Goal: Information Seeking & Learning: Learn about a topic

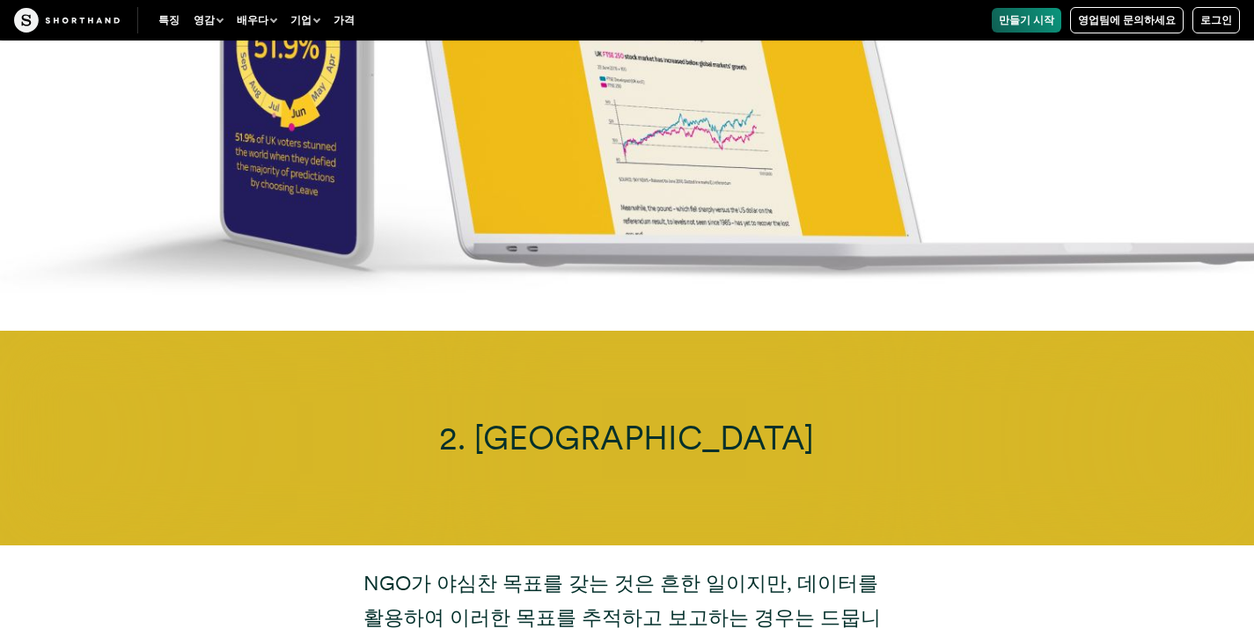
scroll to position [7653, 0]
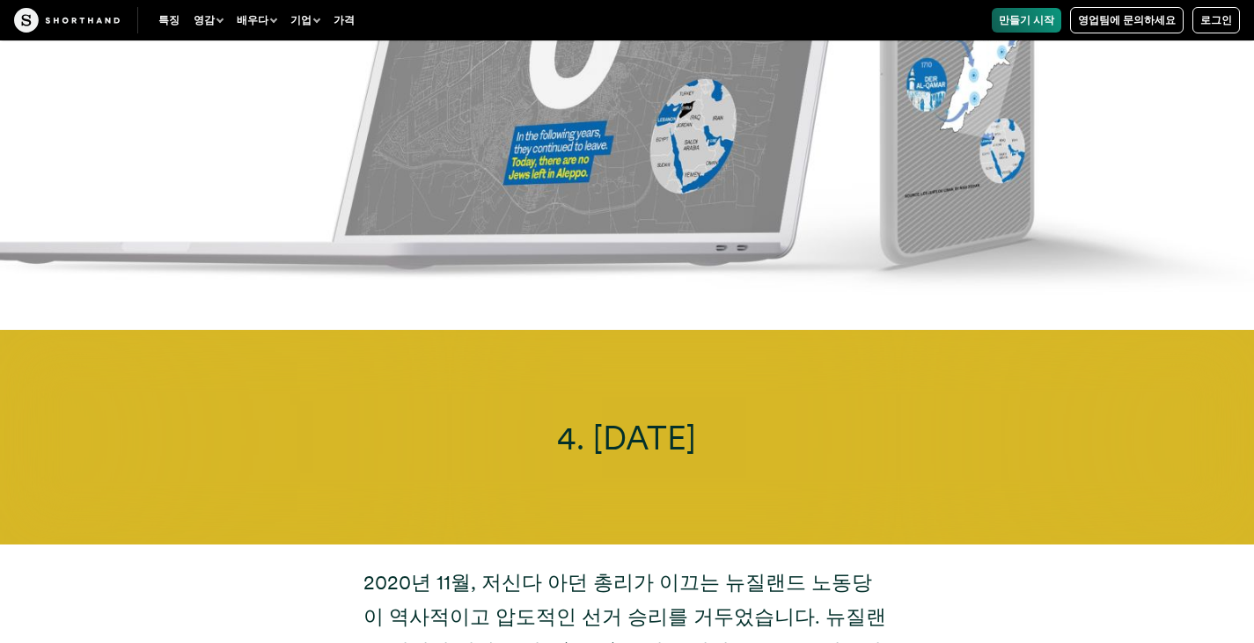
scroll to position [11436, 0]
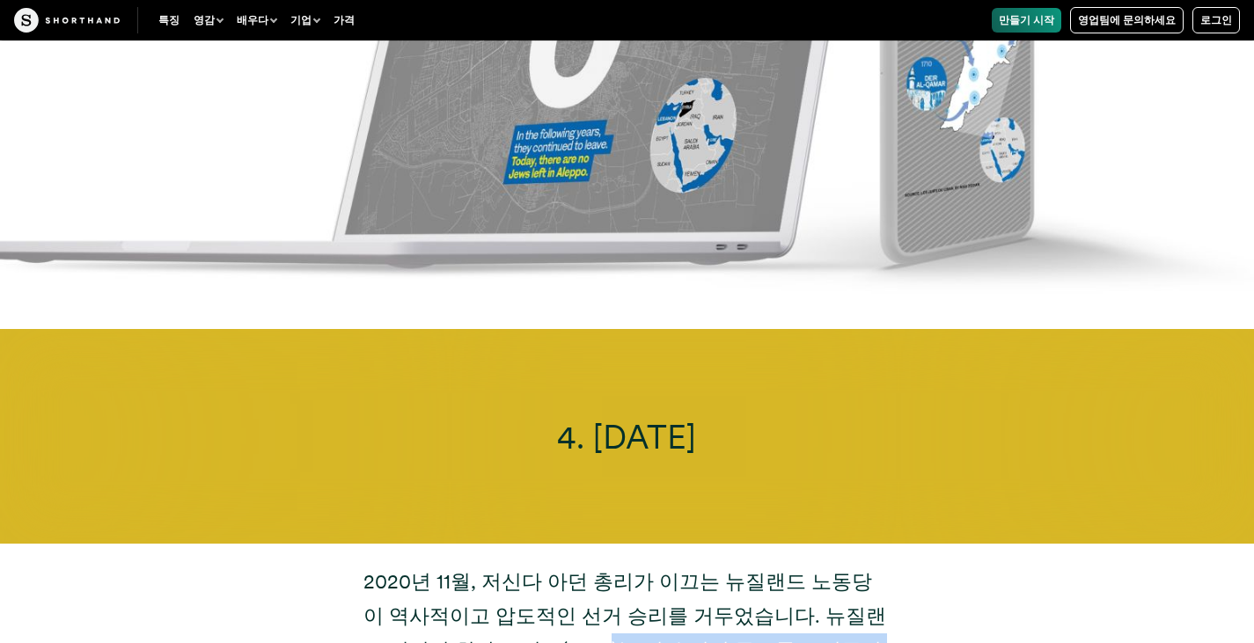
drag, startPoint x: 508, startPoint y: 328, endPoint x: 808, endPoint y: 582, distance: 393.2
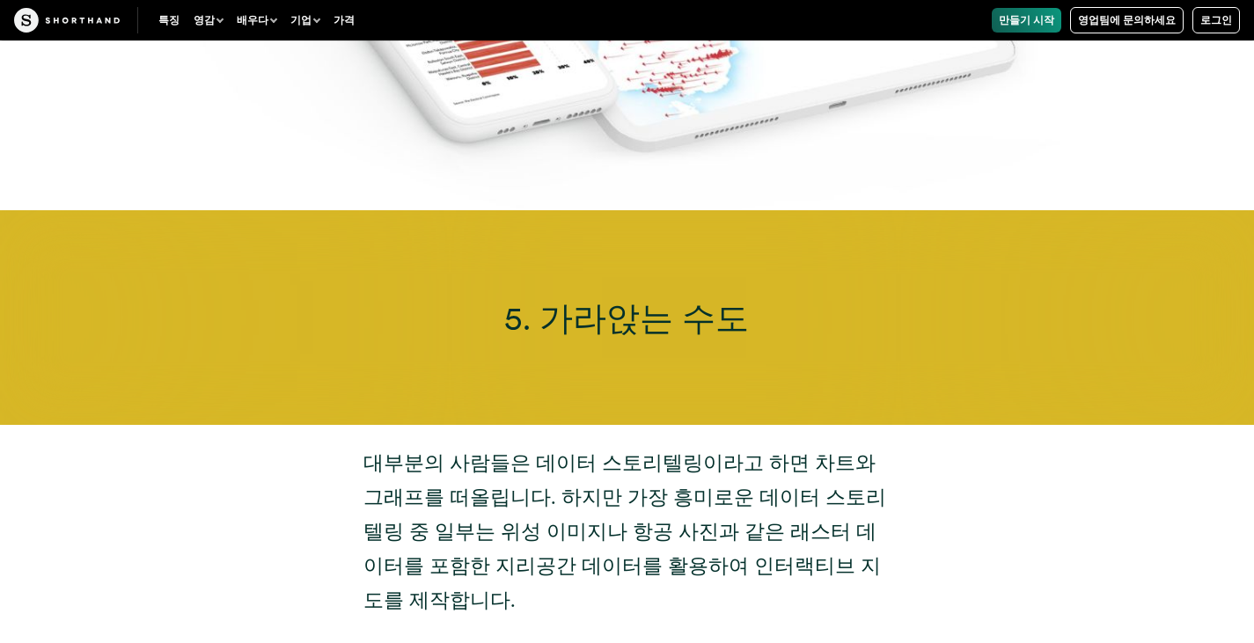
scroll to position [13283, 0]
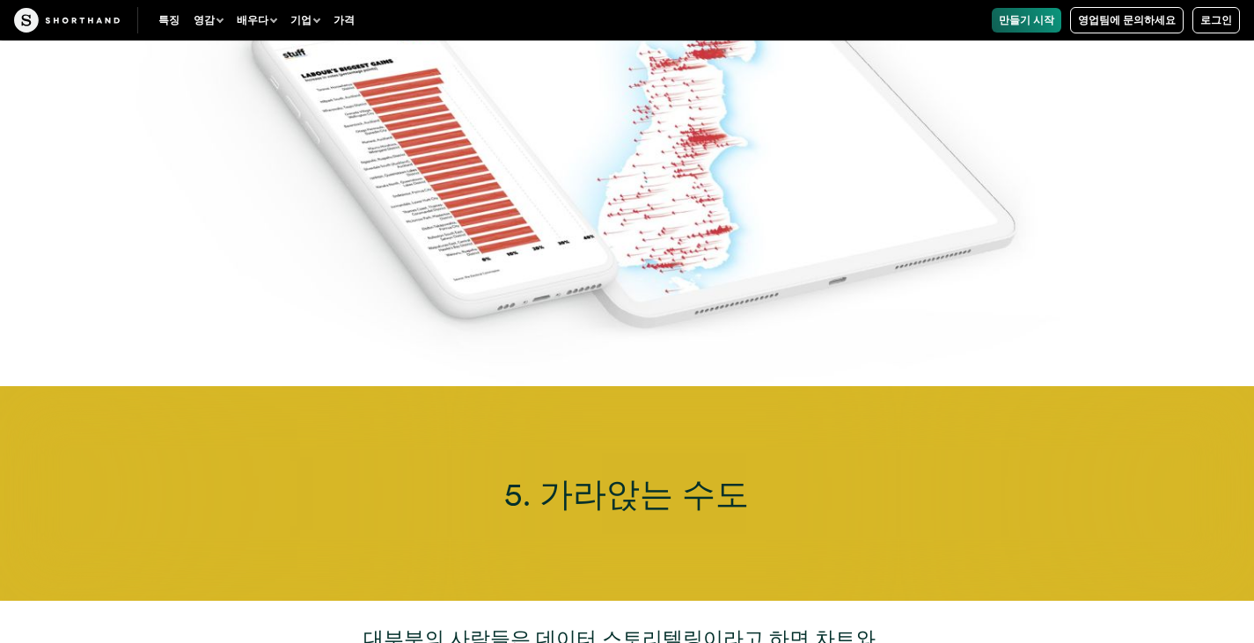
drag, startPoint x: 495, startPoint y: 387, endPoint x: 491, endPoint y: 508, distance: 121.5
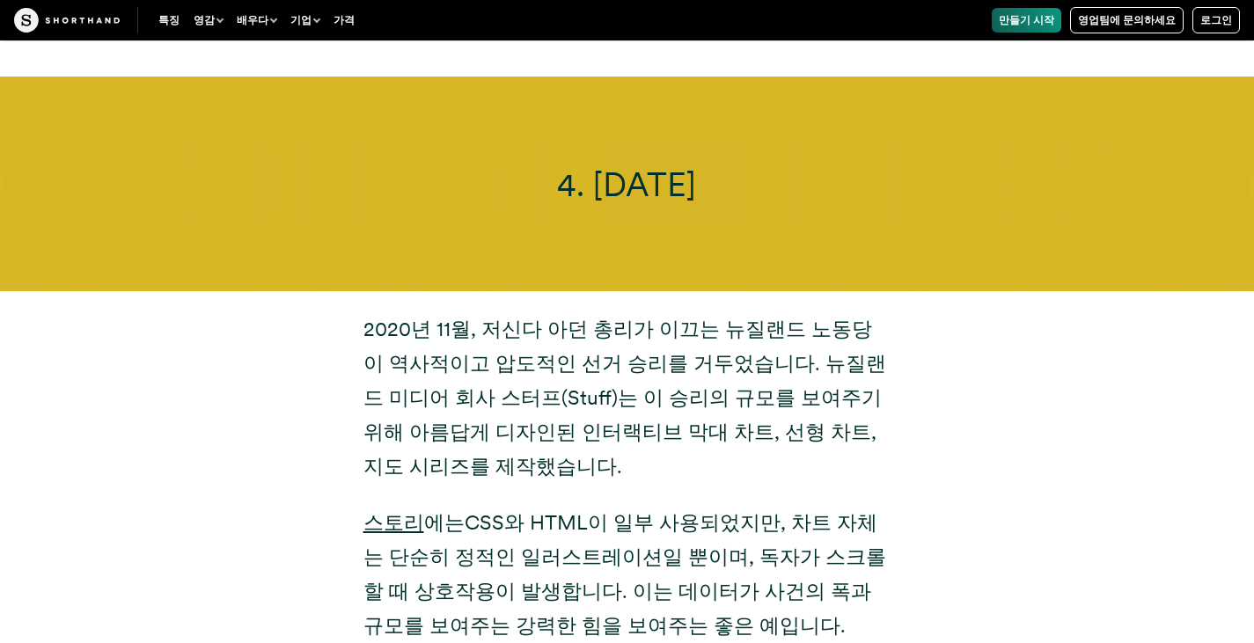
scroll to position [11611, 0]
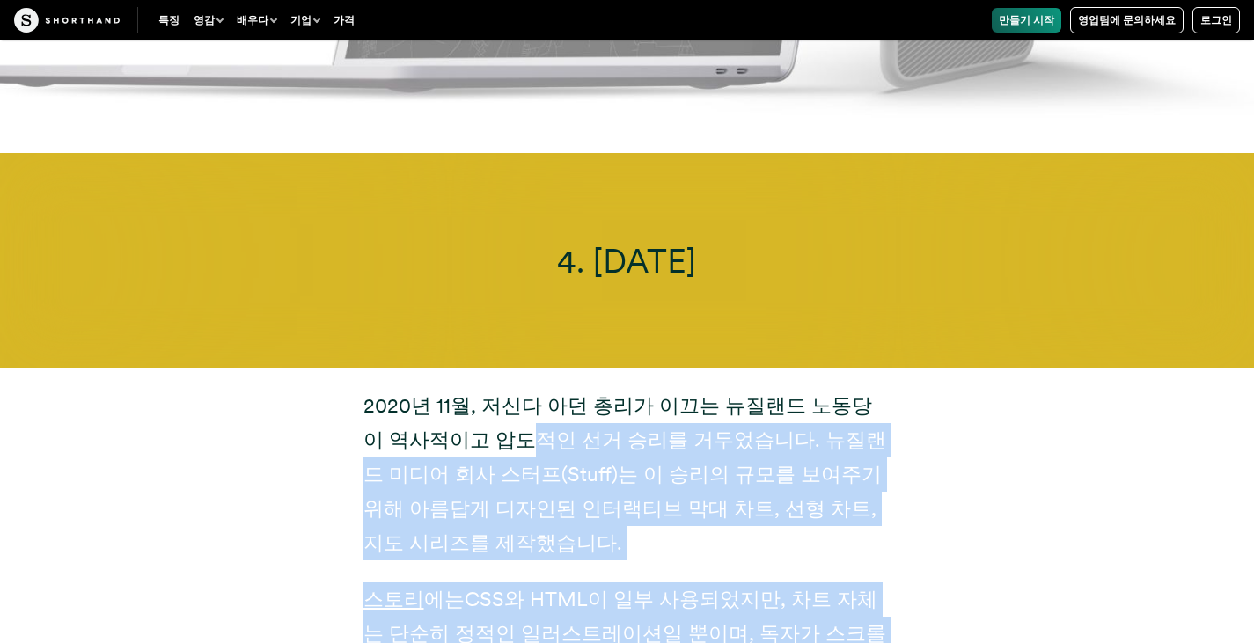
drag, startPoint x: 479, startPoint y: 148, endPoint x: 730, endPoint y: 387, distance: 346.6
click at [730, 389] on div "2020년 11월, 저신다 아던 총리가 이끄는 뉴질랜드 노동당이 역사적이고 압도적인 선거 승리를 거두었습니다. 뉴질랜드 미디어 회사 스터프(S…" at bounding box center [627, 554] width 528 height 331
click at [571, 410] on div "2020년 11월, 저신다 아던 총리가 이끄는 뉴질랜드 노동당이 역사적이고 압도적인 선거 승리를 거두었습니다. 뉴질랜드 미디어 회사 스터프(S…" at bounding box center [627, 554] width 598 height 373
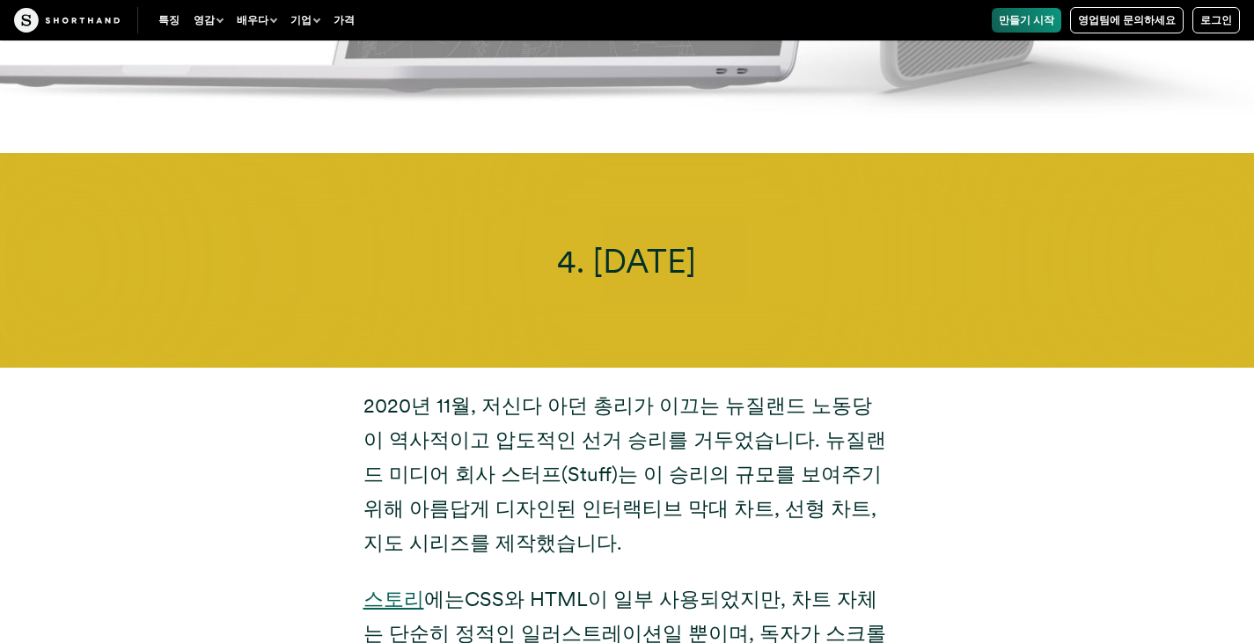
click at [376, 587] on font "스토리" at bounding box center [393, 599] width 61 height 25
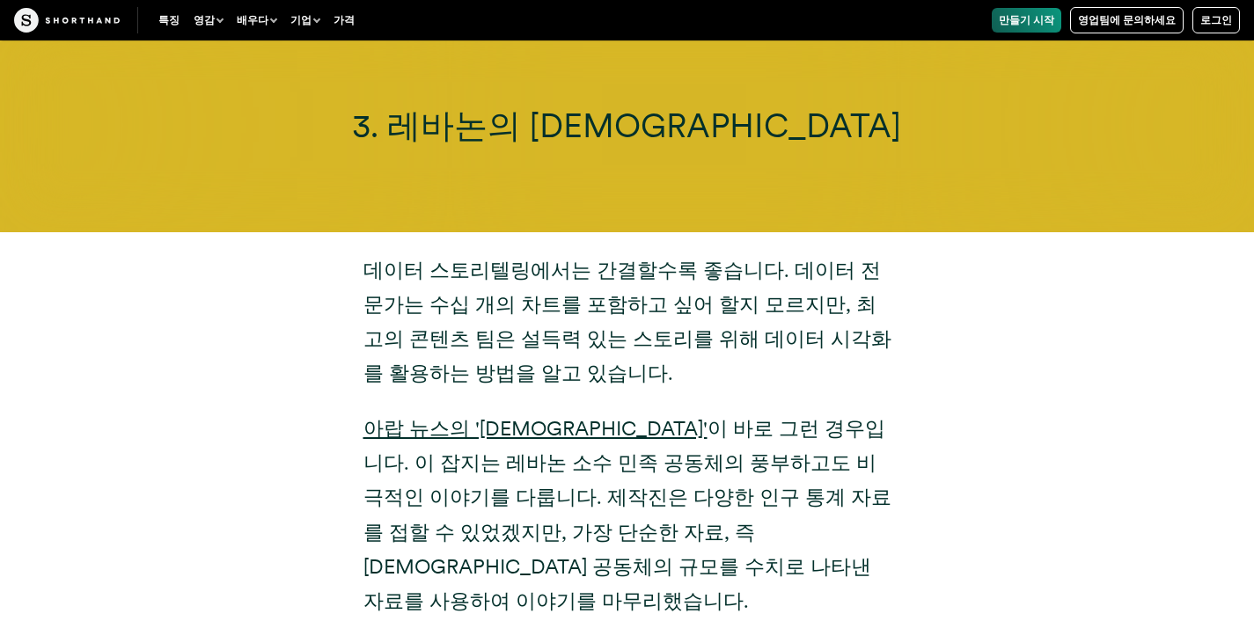
scroll to position [9588, 0]
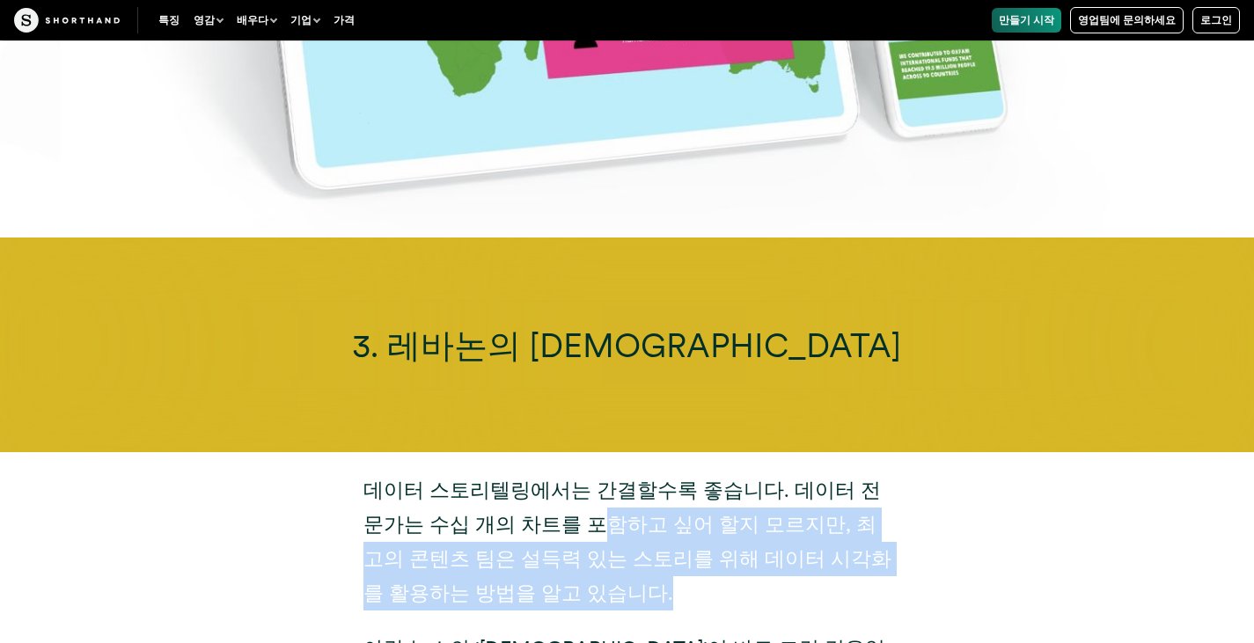
drag, startPoint x: 554, startPoint y: 250, endPoint x: 548, endPoint y: 328, distance: 78.5
click at [548, 473] on p "데이터 스토리텔링에서는 간결할수록 좋습니다. 데이터 전문가는 수십 개의 차트를 포함하고 싶어 할지 모르지만, 최고의 콘텐츠 팀은 설득력 있는 …" at bounding box center [627, 541] width 528 height 137
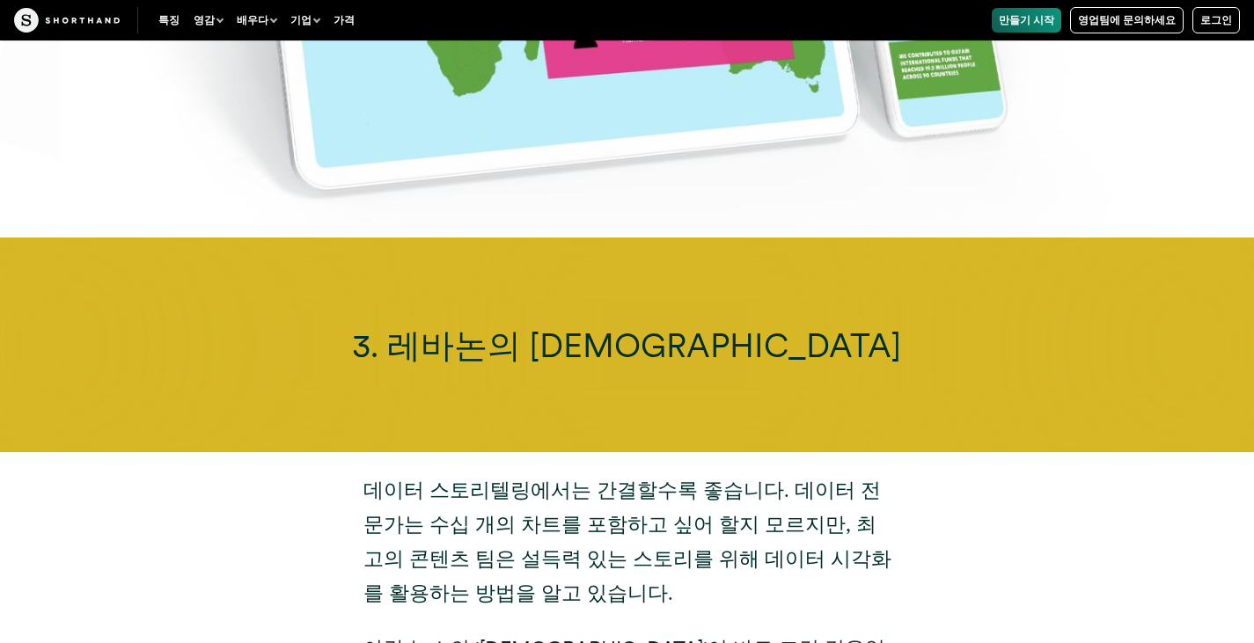
drag, startPoint x: 544, startPoint y: 440, endPoint x: 791, endPoint y: 367, distance: 257.7
drag, startPoint x: 762, startPoint y: 434, endPoint x: 720, endPoint y: 528, distance: 102.8
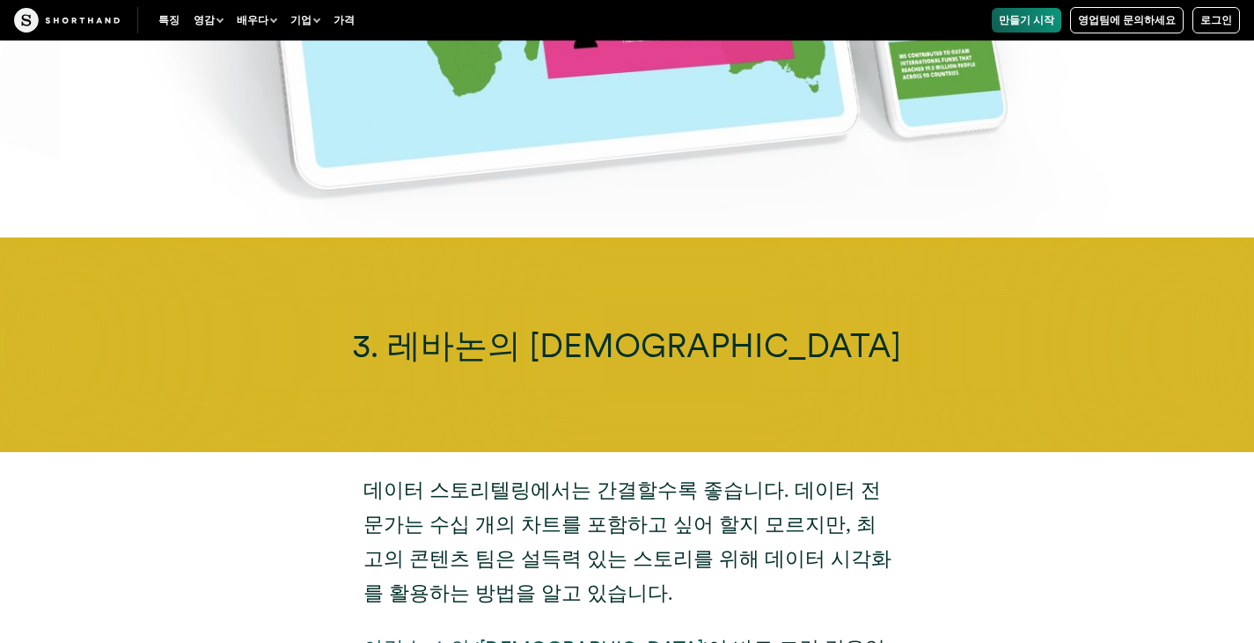
click at [502, 636] on font "아랍 뉴스의 '[DEMOGRAPHIC_DATA]'" at bounding box center [535, 648] width 344 height 25
